Goal: Task Accomplishment & Management: Manage account settings

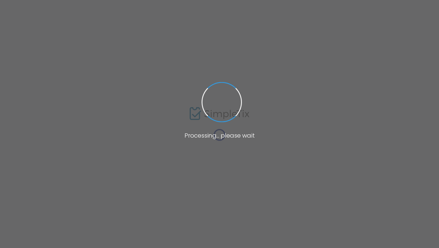
type input "[URL][DOMAIN_NAME]"
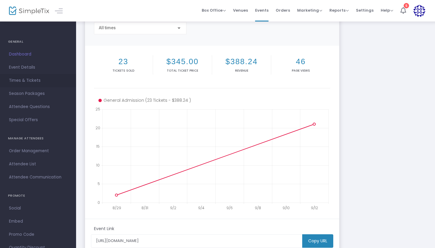
click at [42, 85] on link "Times & Tickets" at bounding box center [38, 80] width 76 height 13
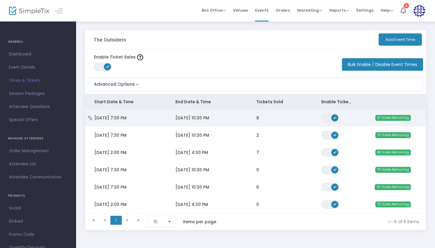
click at [391, 118] on span "67 Tickets Remaining" at bounding box center [393, 118] width 36 height 6
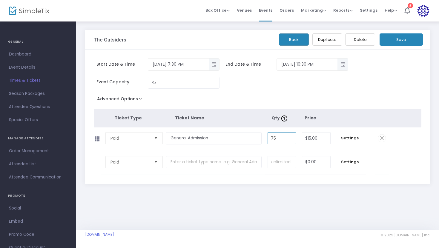
click at [281, 137] on input "75" at bounding box center [282, 138] width 28 height 11
type input "50"
click at [168, 87] on input "75" at bounding box center [183, 82] width 71 height 11
type input "50"
click at [408, 40] on button "Save" at bounding box center [400, 39] width 43 height 12
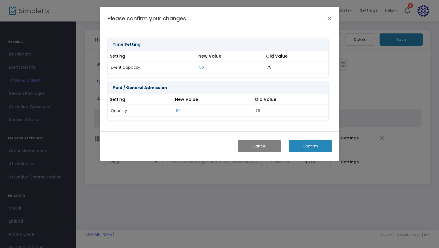
click at [312, 144] on button "Confirm" at bounding box center [310, 146] width 43 height 12
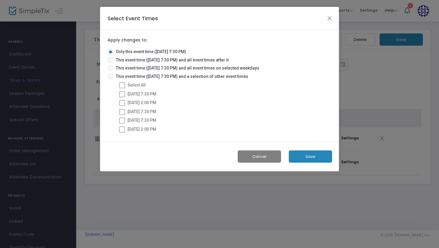
click at [112, 61] on span at bounding box center [110, 60] width 6 height 6
click at [110, 63] on input "This event time ([DATE] 7:30 PM) and all event times after it" at bounding box center [110, 63] width 0 height 0
radio input "true"
click at [306, 156] on button "Save" at bounding box center [310, 156] width 43 height 12
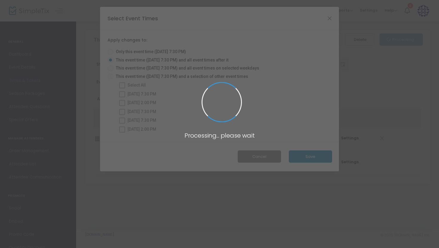
radio input "true"
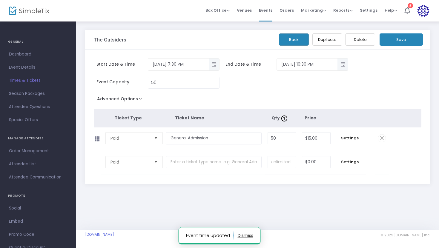
click at [287, 42] on button "Back" at bounding box center [294, 39] width 30 height 12
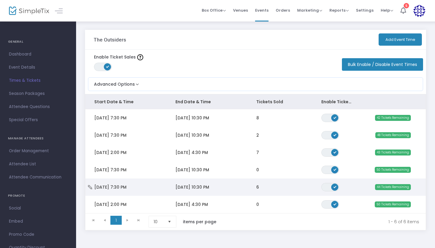
click at [248, 193] on td "6" at bounding box center [279, 186] width 65 height 17
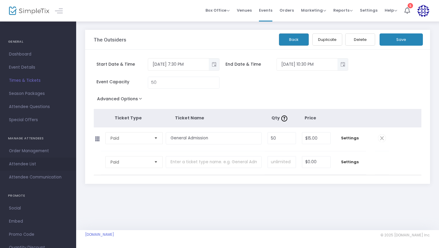
click at [42, 166] on span "Attendee List" at bounding box center [38, 164] width 58 height 8
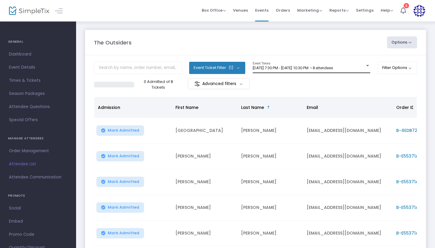
click at [336, 73] on div "[DATE] 7:30 PM - [DATE] 10:30 PM • 8 attendees Event Times" at bounding box center [312, 67] width 118 height 11
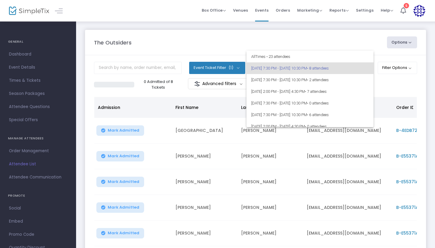
click at [181, 92] on div at bounding box center [217, 124] width 435 height 248
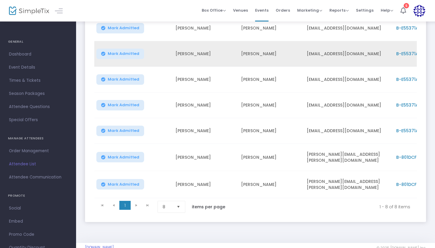
scroll to position [130, 0]
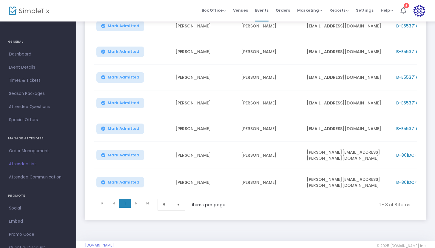
click at [136, 201] on kendo-pager-next-buttons at bounding box center [142, 205] width 23 height 12
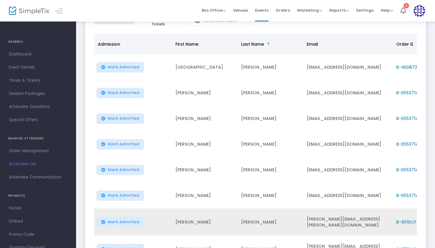
scroll to position [0, 0]
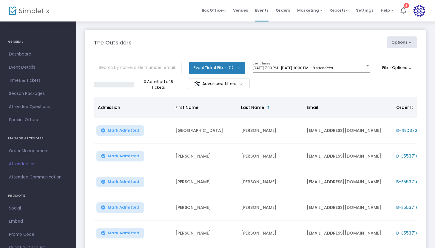
click at [321, 66] on span "[DATE] 7:30 PM - [DATE] 10:30 PM • 8 attendees" at bounding box center [293, 68] width 80 height 4
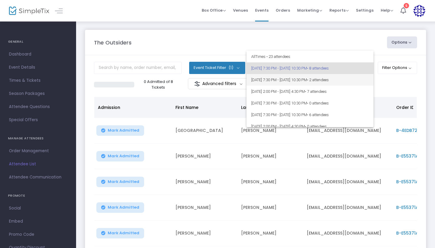
click at [310, 81] on span "[DATE] 7:30 PM - [DATE] 10:30 PM • 2 attendees" at bounding box center [310, 80] width 118 height 12
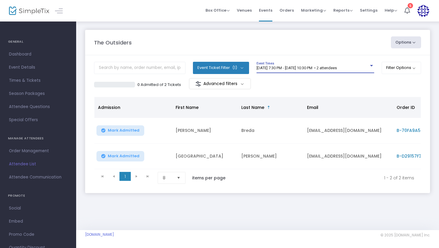
click at [330, 69] on span "[DATE] 7:30 PM - [DATE] 10:30 PM • 2 attendees" at bounding box center [296, 68] width 80 height 4
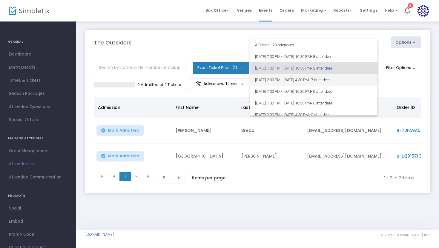
click at [328, 77] on span "[DATE] 2:00 PM - [DATE] 4:30 PM • 7 attendees" at bounding box center [314, 80] width 118 height 12
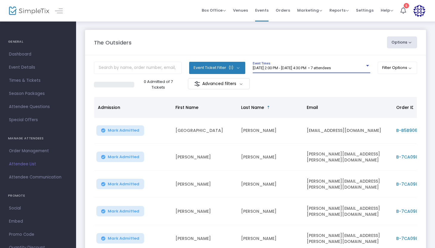
click at [299, 68] on span "[DATE] 2:00 PM - [DATE] 4:30 PM • 7 attendees" at bounding box center [292, 68] width 78 height 4
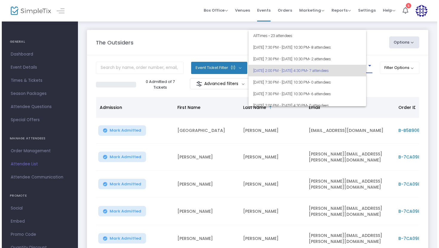
scroll to position [2, 0]
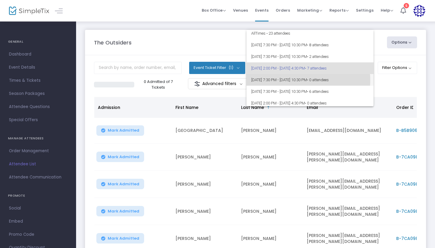
click at [299, 80] on span "[DATE] 7:30 PM - [DATE] 10:30 PM • 0 attendees" at bounding box center [310, 80] width 118 height 12
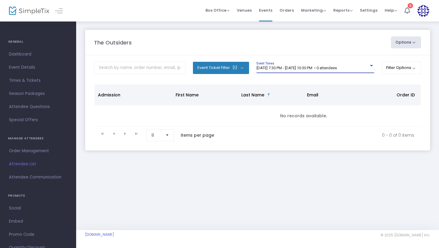
click at [297, 70] on span "[DATE] 7:30 PM - [DATE] 10:30 PM • 0 attendees" at bounding box center [296, 68] width 80 height 4
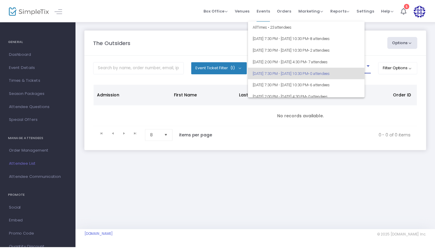
scroll to position [5, 0]
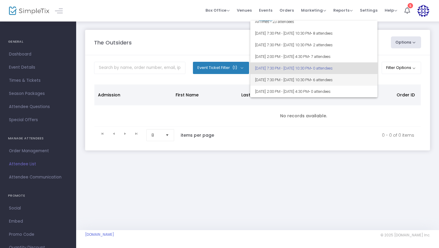
click at [296, 78] on span "[DATE] 7:30 PM - [DATE] 10:30 PM • 6 attendees" at bounding box center [314, 80] width 118 height 12
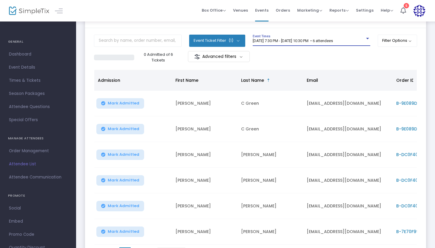
scroll to position [27, 0]
click at [292, 40] on span "[DATE] 7:30 PM - [DATE] 10:30 PM • 6 attendees" at bounding box center [293, 41] width 80 height 4
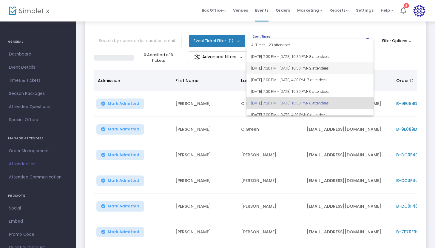
scroll to position [5, 0]
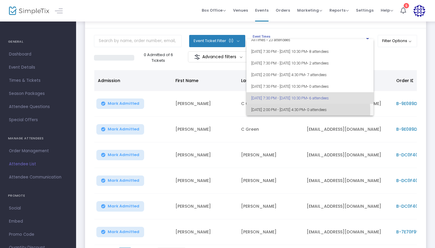
click at [283, 111] on span "[DATE] 2:00 PM - [DATE] 4:30 PM • 0 attendees" at bounding box center [310, 110] width 118 height 12
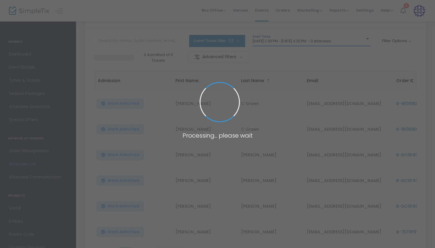
scroll to position [0, 0]
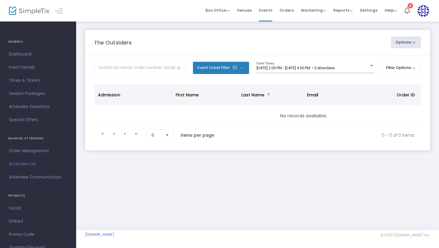
click at [24, 167] on span "Attendee List" at bounding box center [38, 164] width 58 height 8
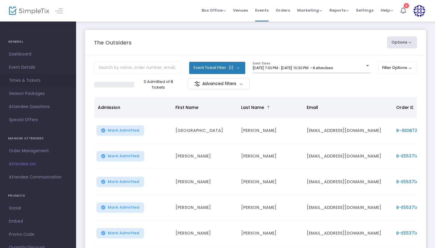
click at [30, 77] on span "Times & Tickets" at bounding box center [38, 81] width 58 height 8
